Goal: Transaction & Acquisition: Purchase product/service

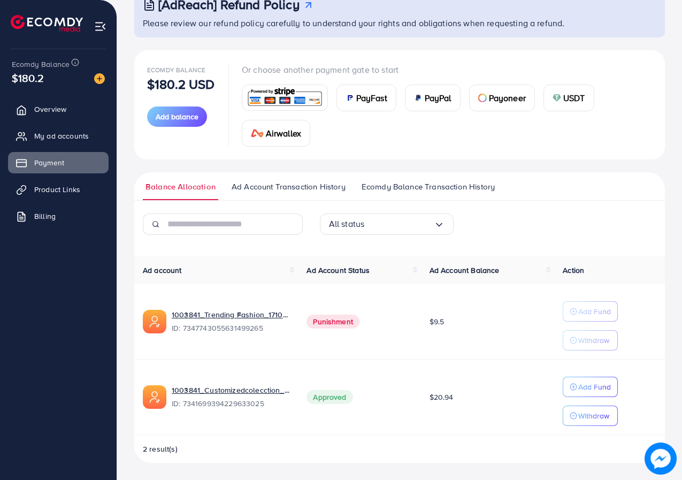
scroll to position [78, 0]
click at [498, 92] on span "Payoneer" at bounding box center [507, 97] width 37 height 13
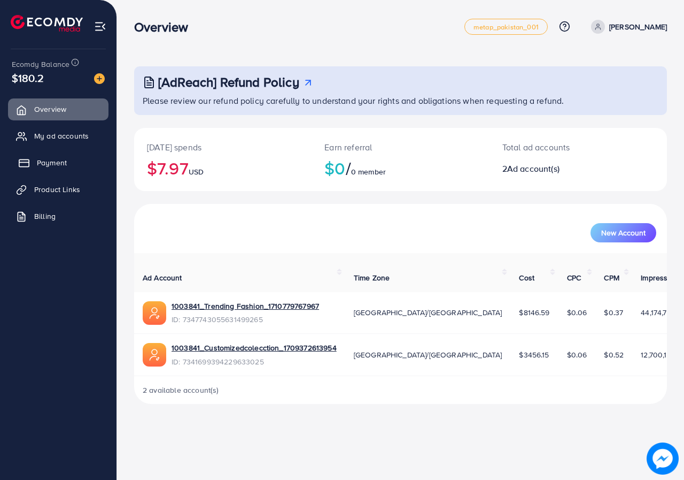
click at [51, 160] on span "Payment" at bounding box center [52, 162] width 30 height 11
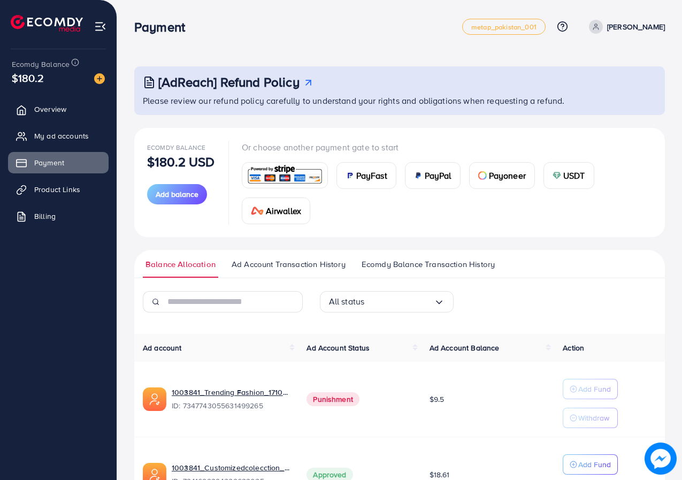
click at [490, 176] on span "Payoneer" at bounding box center [507, 175] width 37 height 13
